Goal: Task Accomplishment & Management: Complete application form

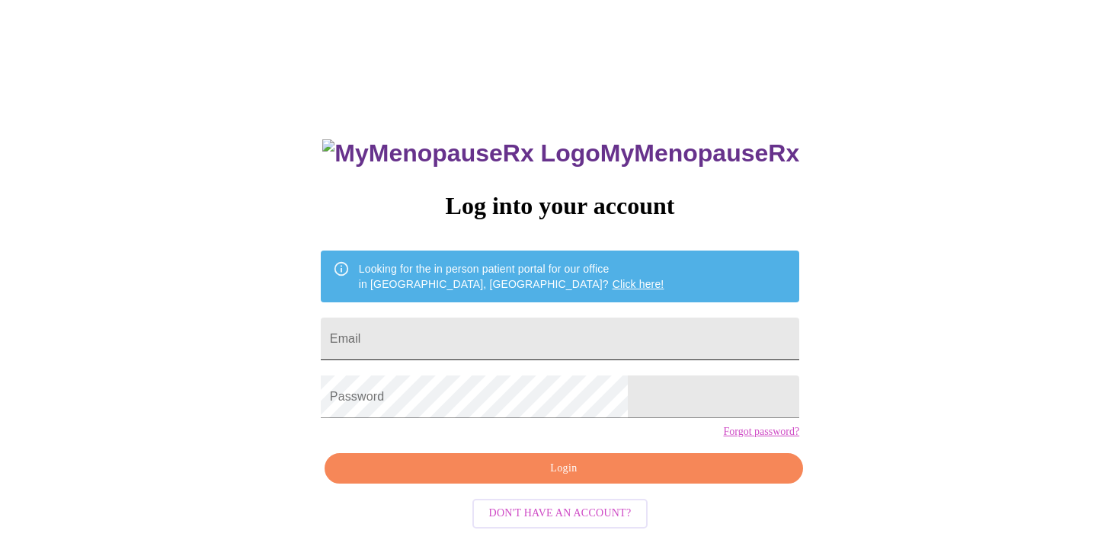
click at [642, 332] on input "Email" at bounding box center [560, 339] width 479 height 43
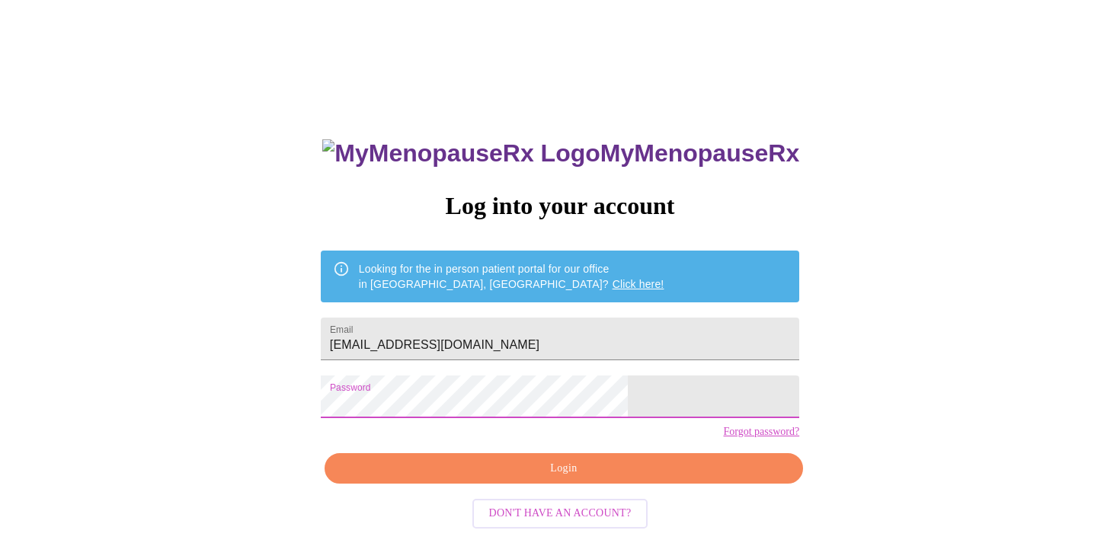
click at [656, 479] on span "Login" at bounding box center [564, 469] width 444 height 19
click at [359, 399] on div "MyMenopauseRx Log into your account Looking for the in person patient portal fo…" at bounding box center [560, 332] width 1108 height 652
click at [601, 339] on input "[EMAIL_ADDRESS][DOMAIN_NAME]" at bounding box center [560, 339] width 479 height 43
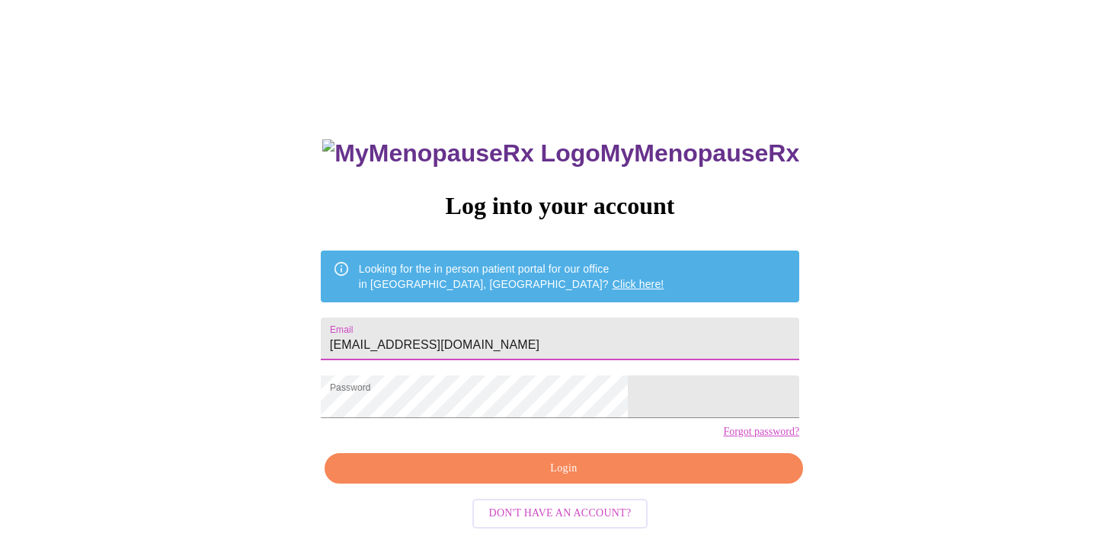
drag, startPoint x: 601, startPoint y: 339, endPoint x: 289, endPoint y: 331, distance: 312.6
click at [289, 331] on div "MyMenopauseRx Log into your account Looking for the in person patient portal fo…" at bounding box center [560, 332] width 1108 height 652
type input "[EMAIL_ADDRESS][DOMAIN_NAME]"
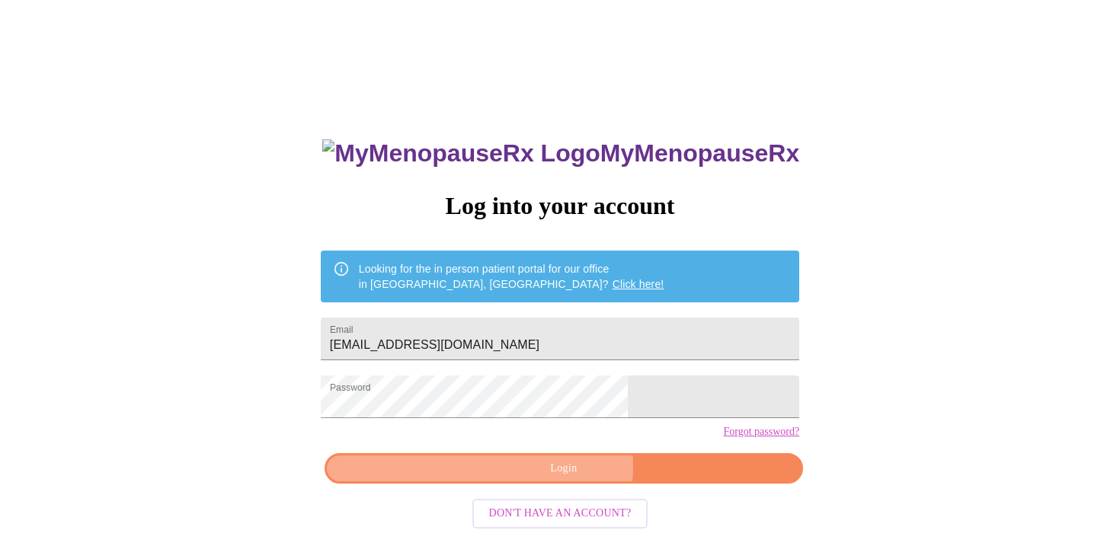
click at [543, 479] on span "Login" at bounding box center [564, 469] width 444 height 19
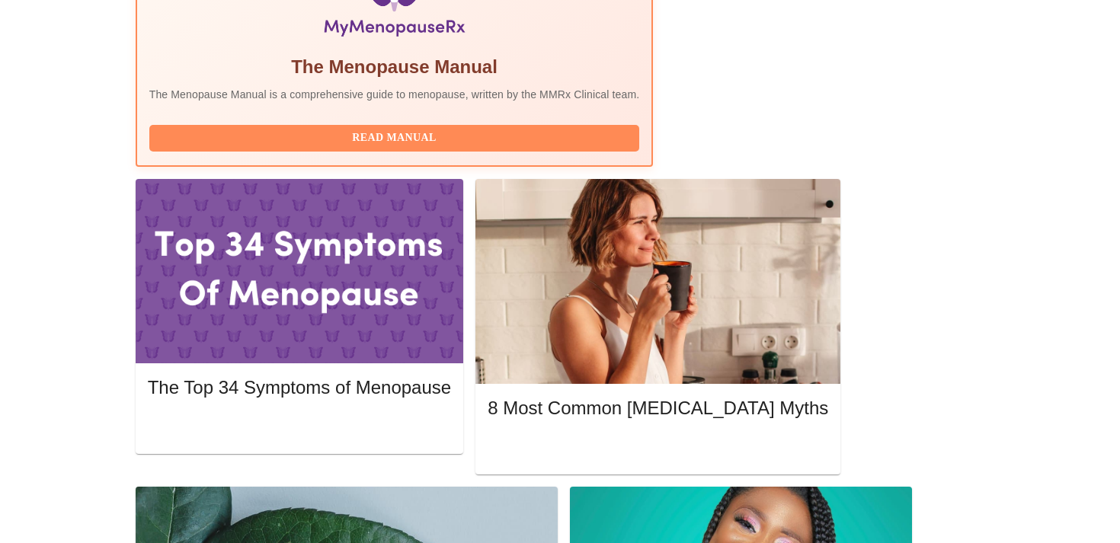
scroll to position [572, 0]
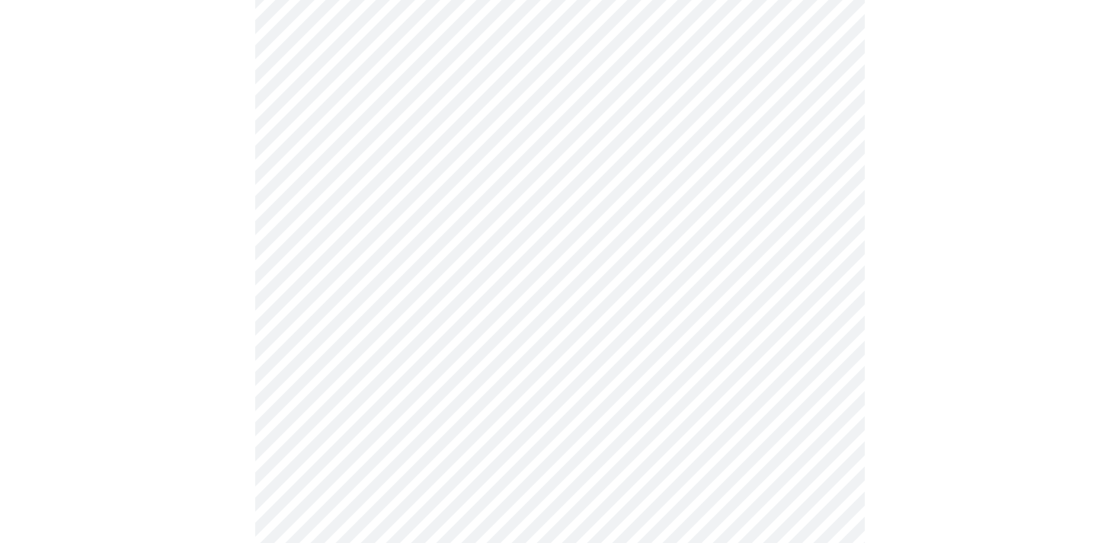
scroll to position [4050, 0]
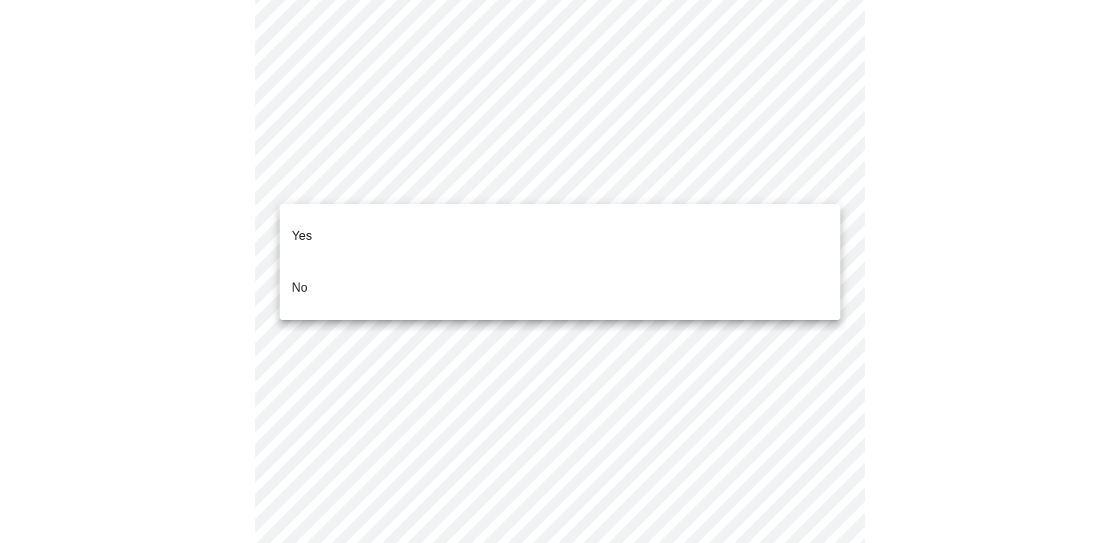
click at [307, 279] on p "No" at bounding box center [300, 288] width 16 height 18
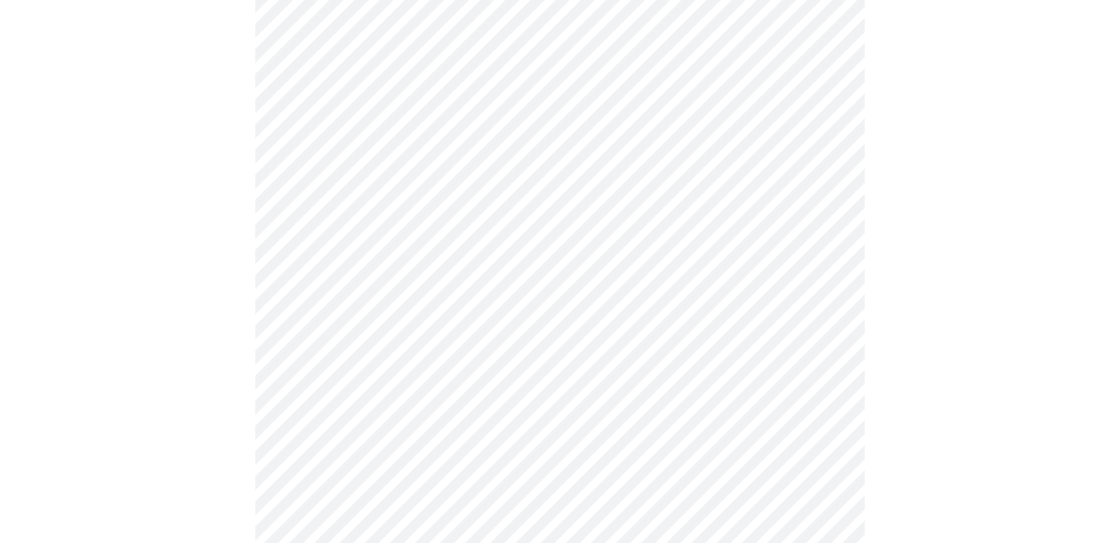
scroll to position [970, 0]
